Goal: Find specific page/section: Find specific page/section

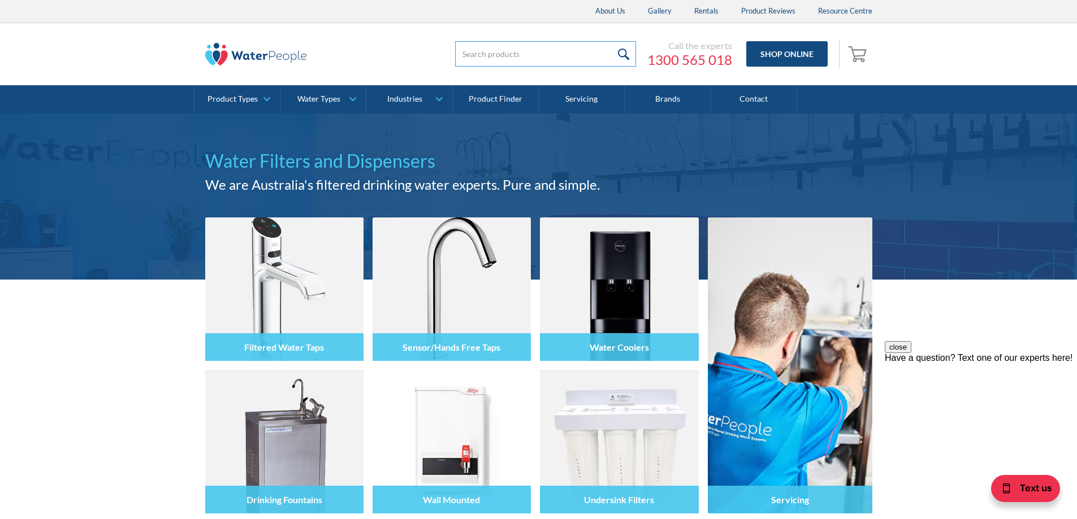
click at [525, 57] on input "search" at bounding box center [545, 53] width 181 height 25
click at [523, 50] on input "search" at bounding box center [545, 53] width 181 height 25
paste input "d25c"
type input "d25c"
click at [612, 41] on input "submit" at bounding box center [624, 53] width 24 height 25
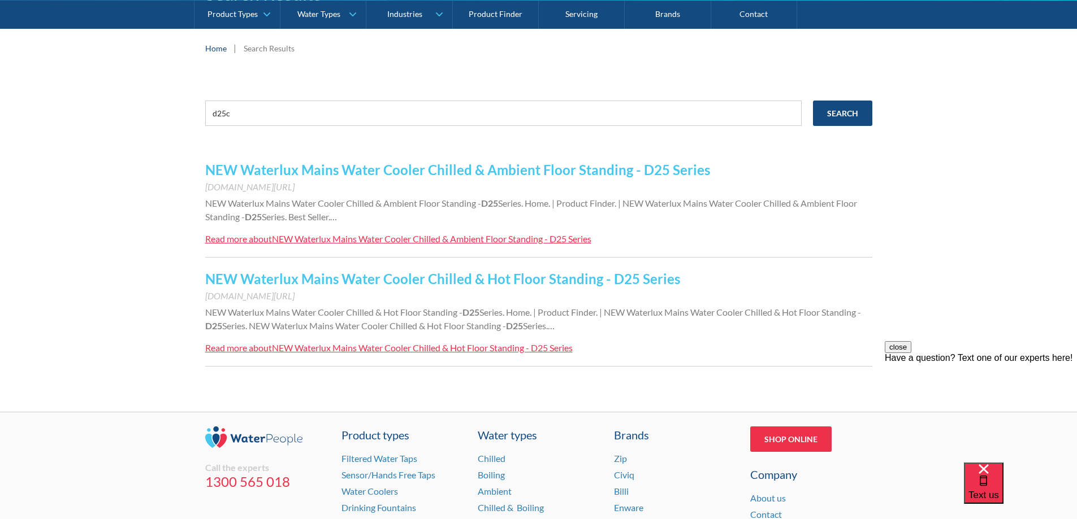
scroll to position [354, 0]
